Goal: Information Seeking & Learning: Learn about a topic

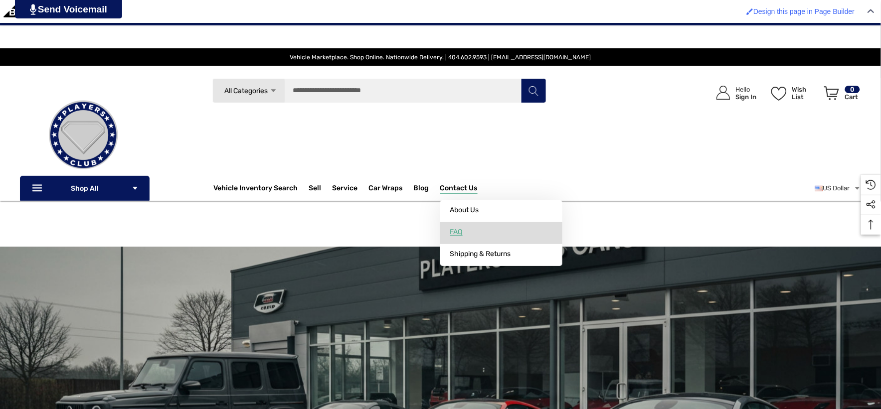
click at [459, 228] on span "FAQ" at bounding box center [456, 232] width 12 height 9
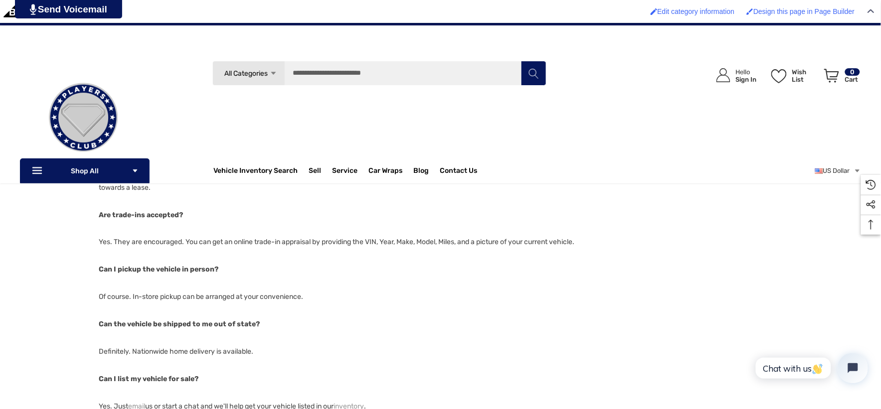
scroll to position [221, 0]
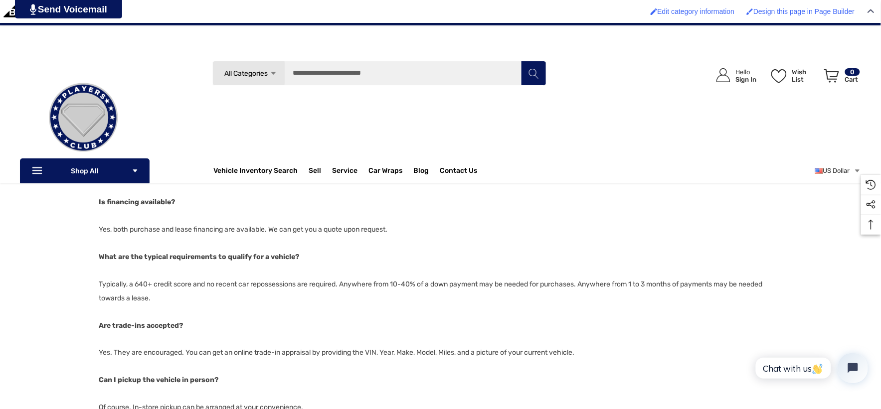
click at [102, 124] on img at bounding box center [83, 118] width 100 height 100
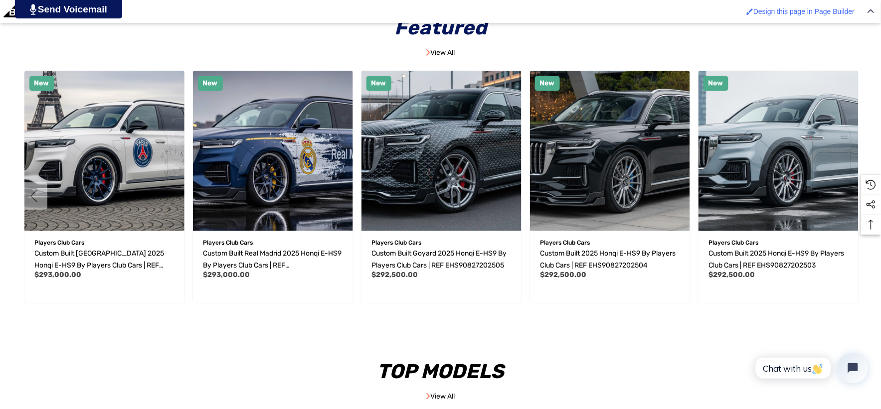
scroll to position [720, 0]
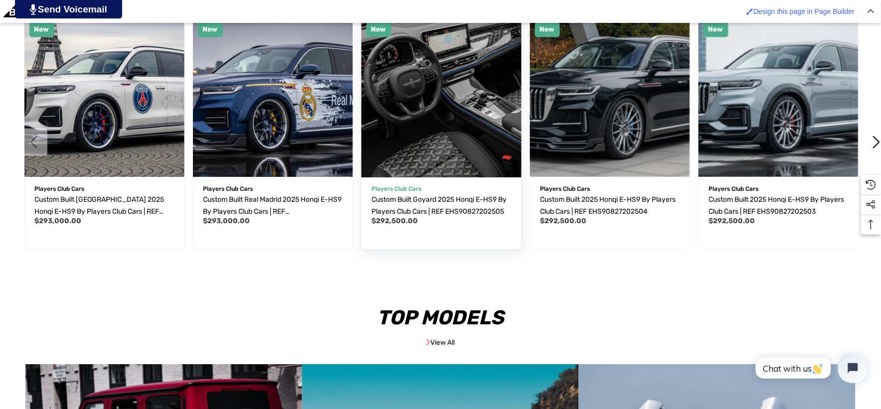
click at [427, 151] on img "Custom Built Goyard 2025 Honqi E-HS9 by Players Club Cars | REF EHS90827202505,…" at bounding box center [441, 97] width 176 height 176
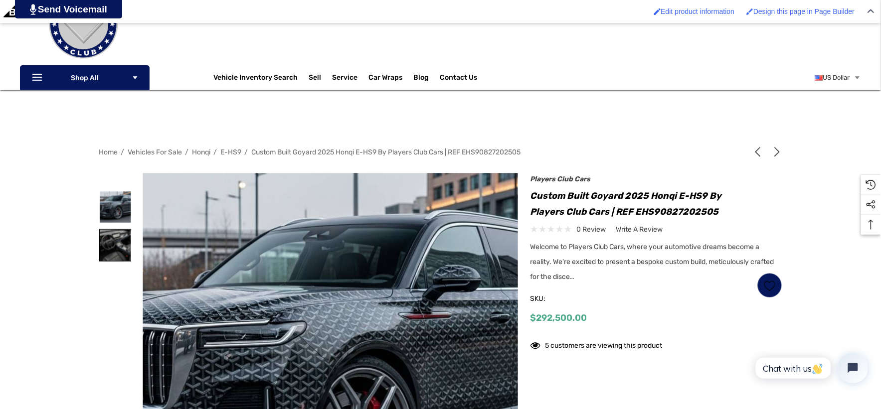
click at [106, 242] on img at bounding box center [115, 245] width 31 height 31
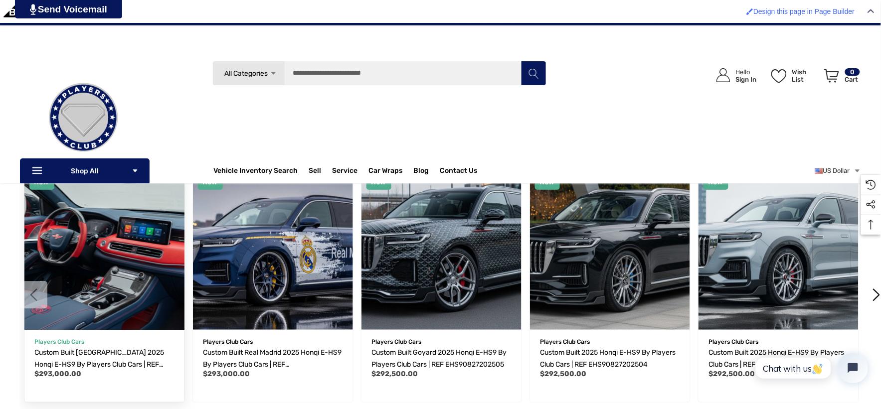
scroll to position [2271, 0]
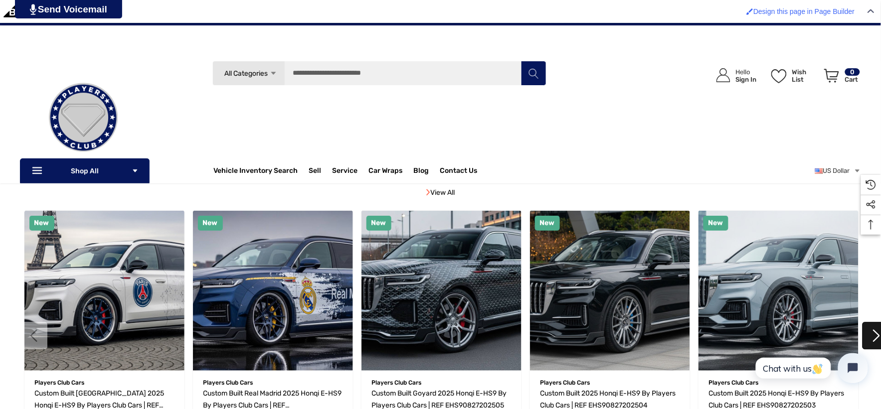
click at [878, 329] on button "Next" at bounding box center [876, 335] width 27 height 27
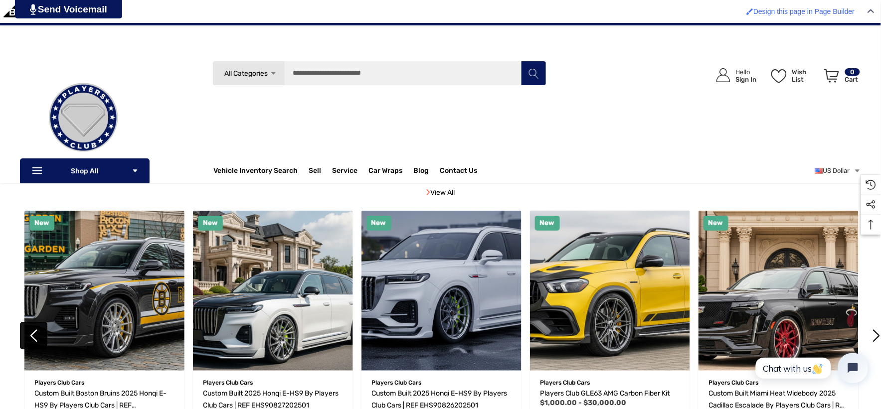
click at [36, 339] on button "Previous" at bounding box center [33, 335] width 27 height 27
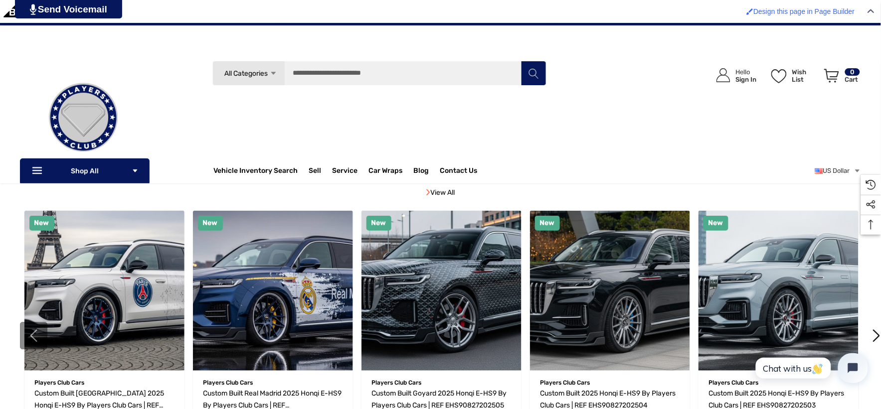
click at [36, 339] on button "Previous" at bounding box center [33, 335] width 27 height 27
